Goal: Transaction & Acquisition: Purchase product/service

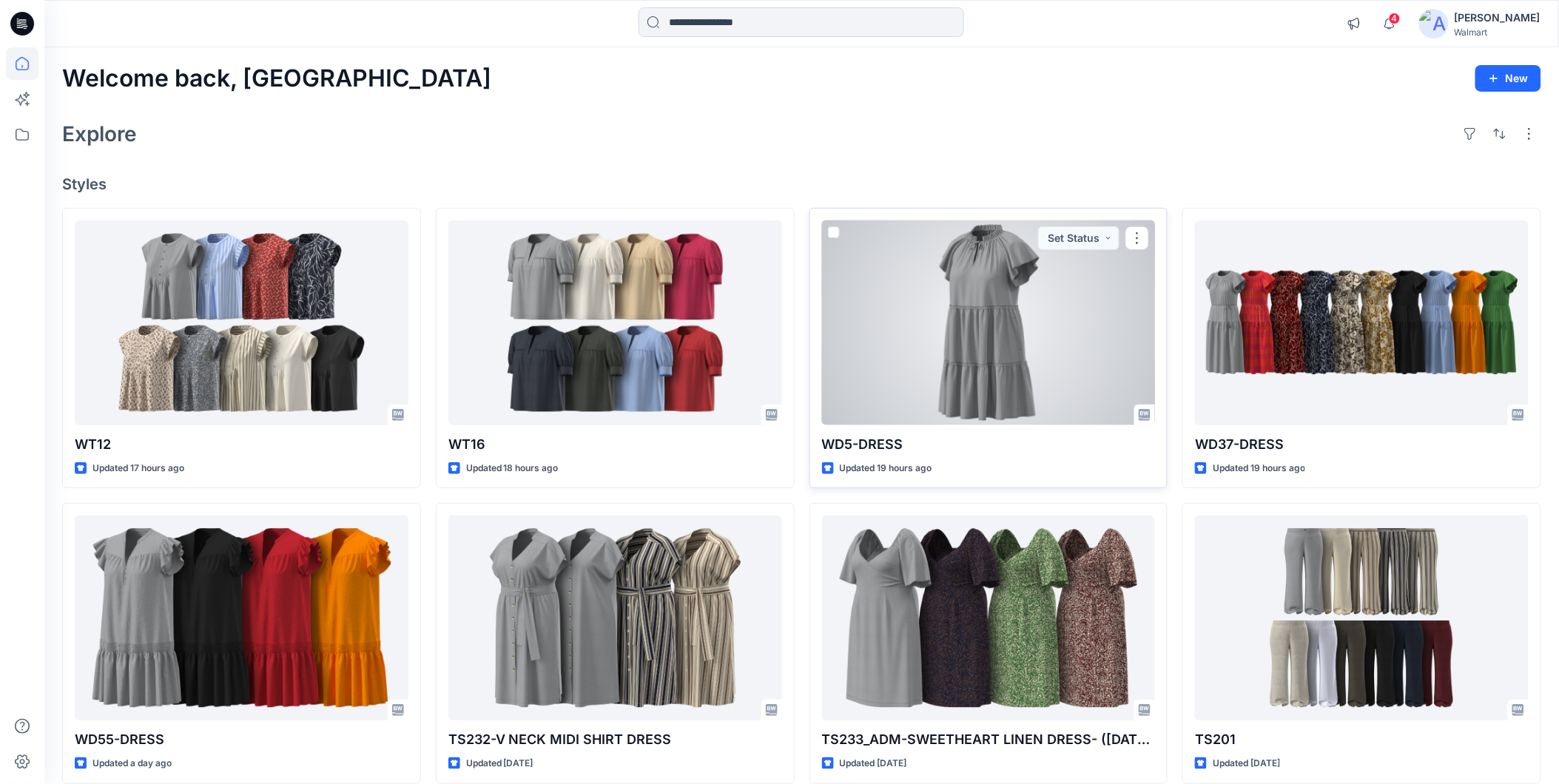
click at [898, 338] on div at bounding box center [988, 323] width 334 height 205
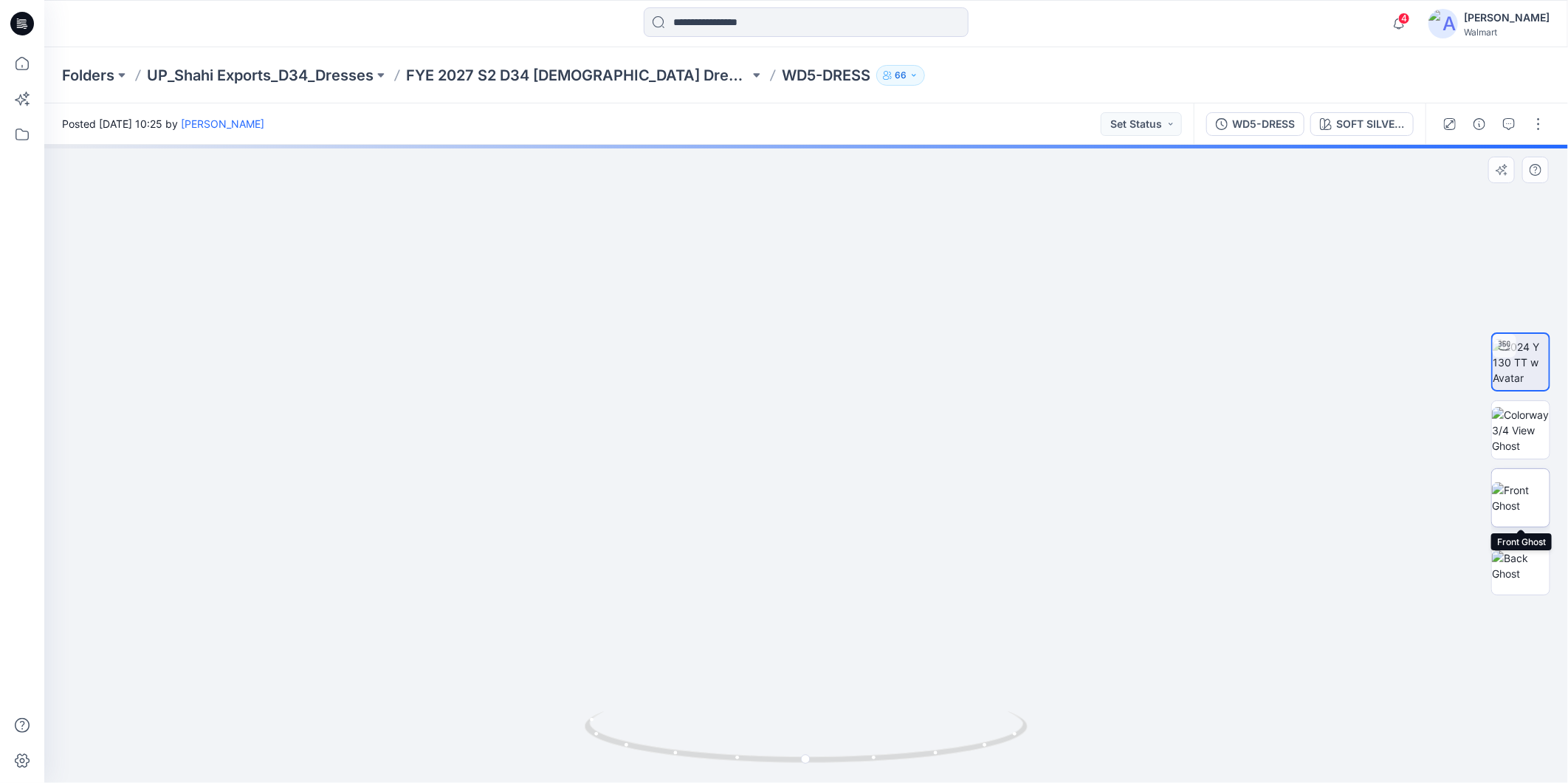
click at [1526, 493] on img at bounding box center [1521, 497] width 58 height 31
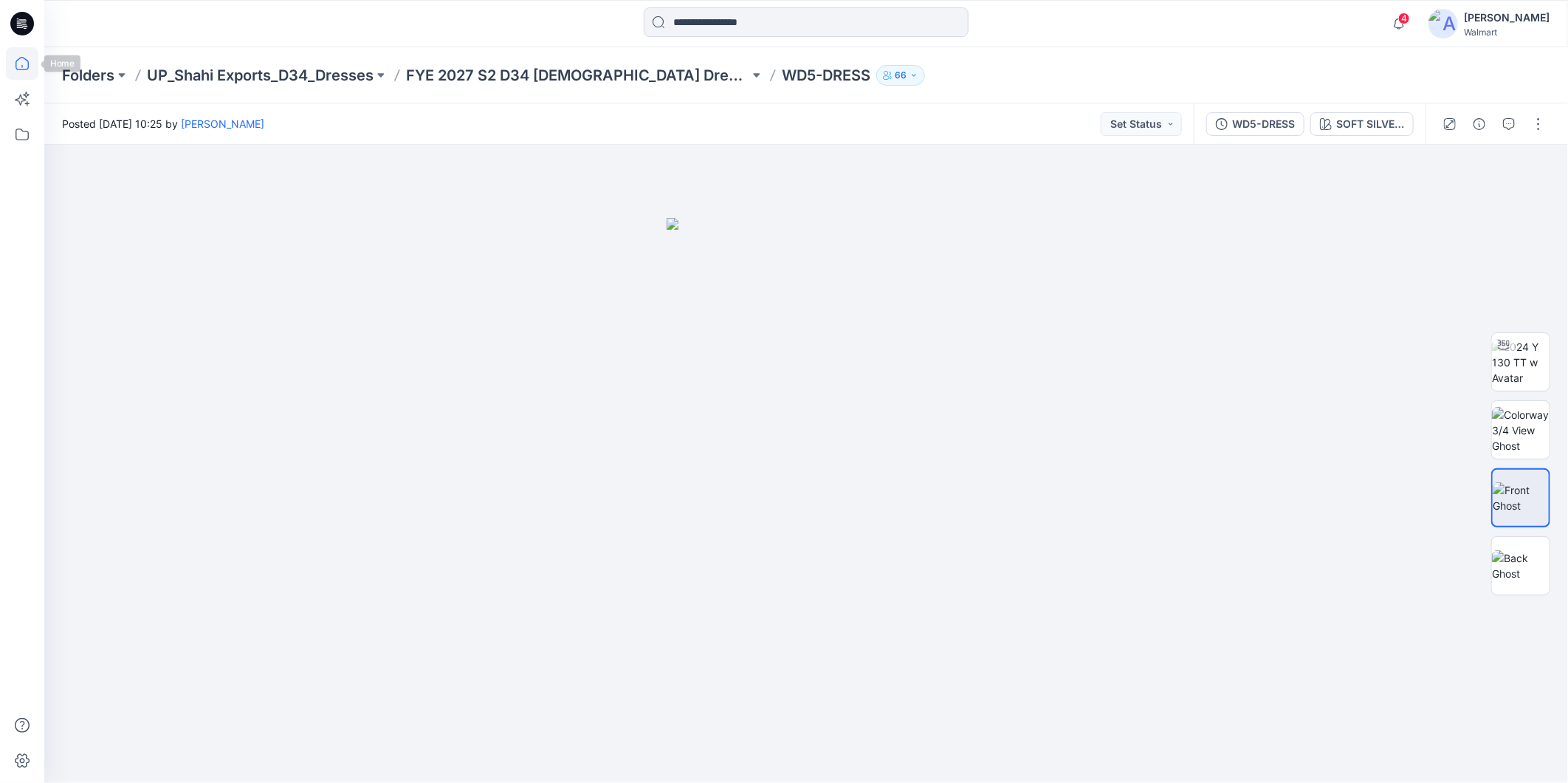
click at [17, 65] on icon at bounding box center [21, 63] width 32 height 32
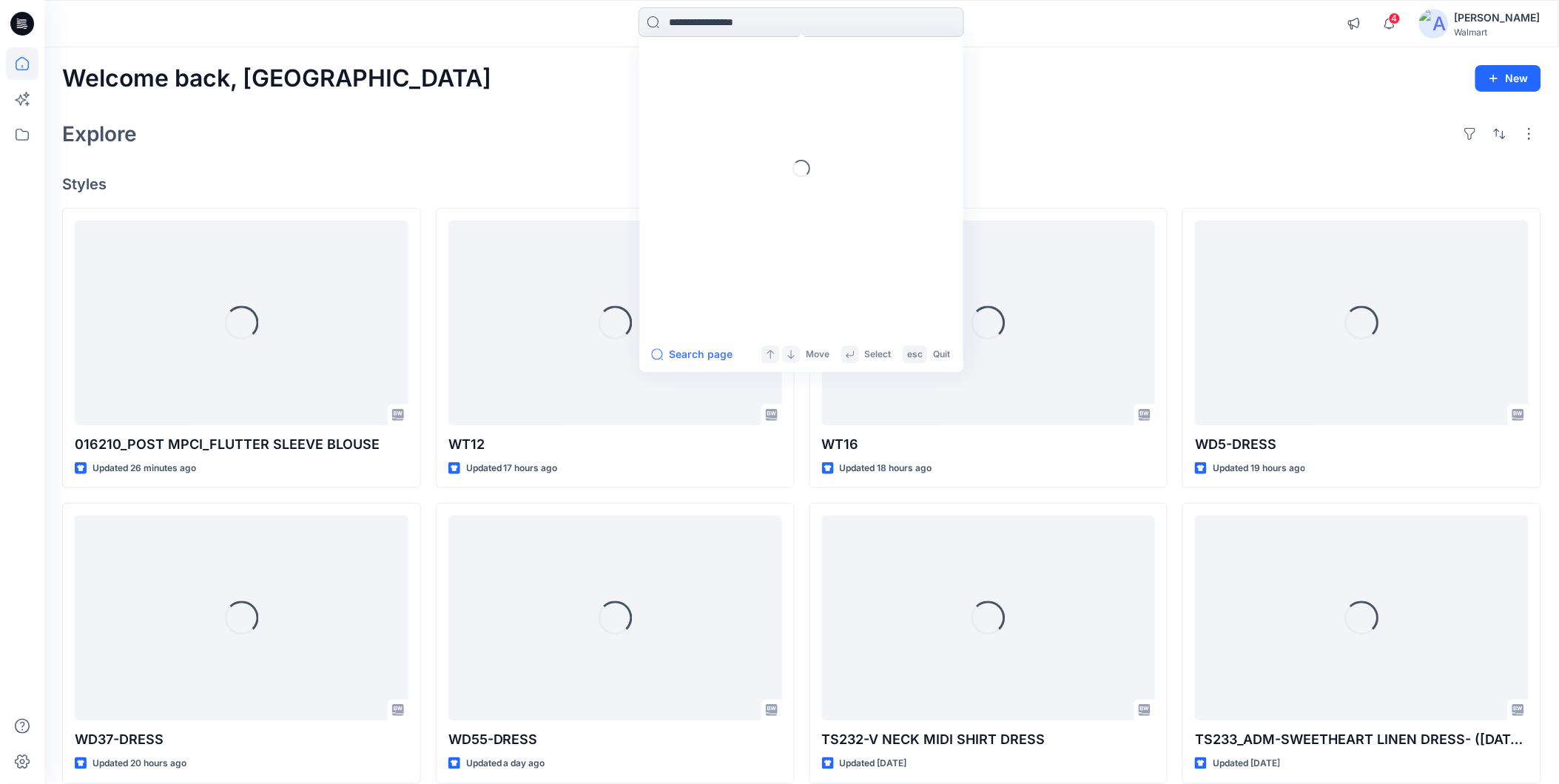
click at [698, 21] on input at bounding box center [801, 21] width 325 height 29
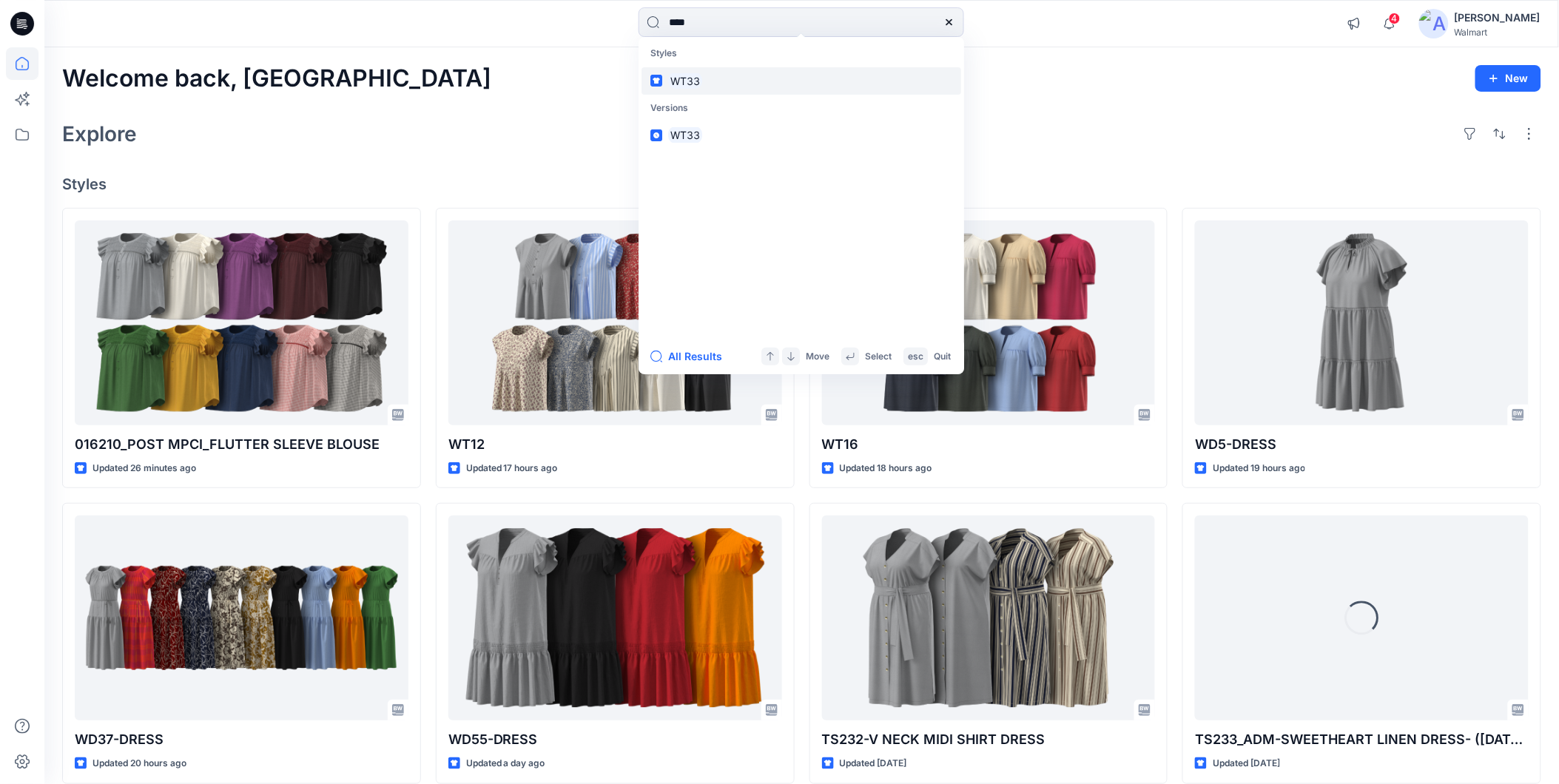
type input "****"
drag, startPoint x: 691, startPoint y: 78, endPoint x: 689, endPoint y: 86, distance: 8.2
click at [691, 78] on mark "WT33" at bounding box center [684, 80] width 34 height 17
